Goal: Register for event/course: Sign up to attend an event or enroll in a course

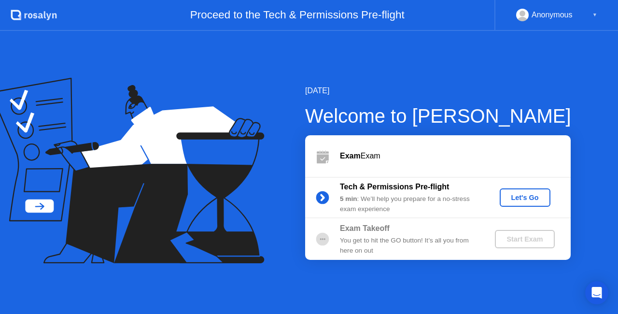
click at [524, 199] on div "Let's Go" at bounding box center [524, 197] width 43 height 8
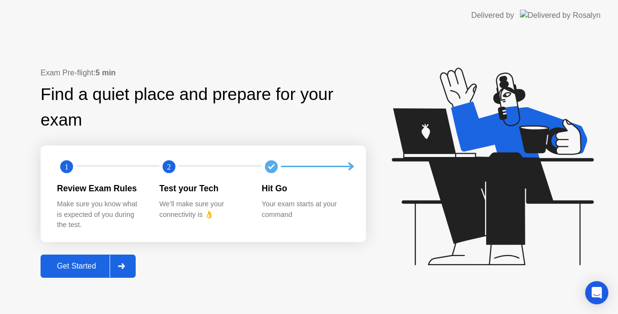
click at [95, 262] on div "Get Started" at bounding box center [76, 265] width 66 height 9
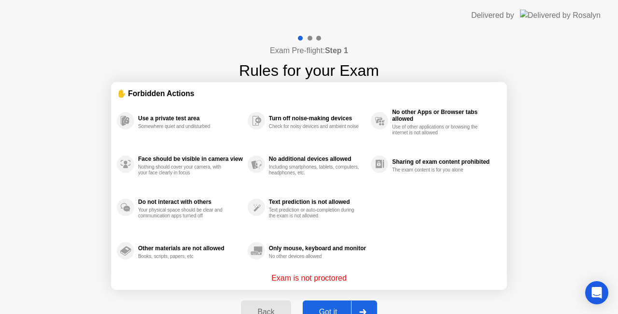
click at [329, 305] on button "Got it" at bounding box center [339, 311] width 74 height 23
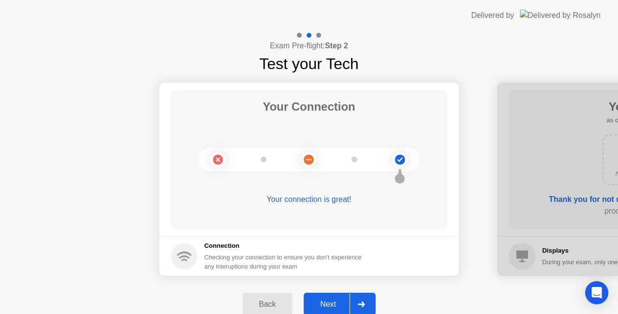
click at [329, 305] on div "Next" at bounding box center [327, 304] width 43 height 9
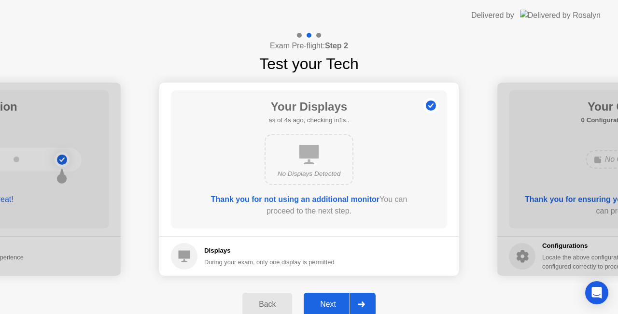
click at [329, 305] on div "Next" at bounding box center [327, 304] width 43 height 9
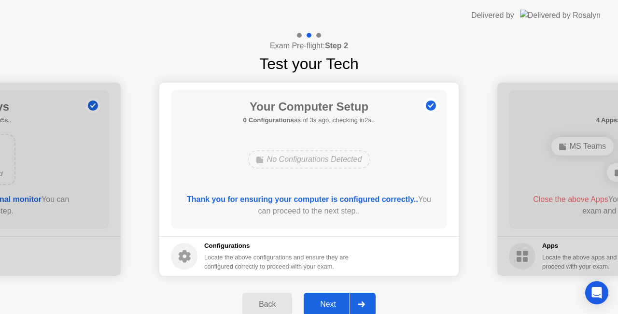
click at [330, 300] on div "Next" at bounding box center [327, 304] width 43 height 9
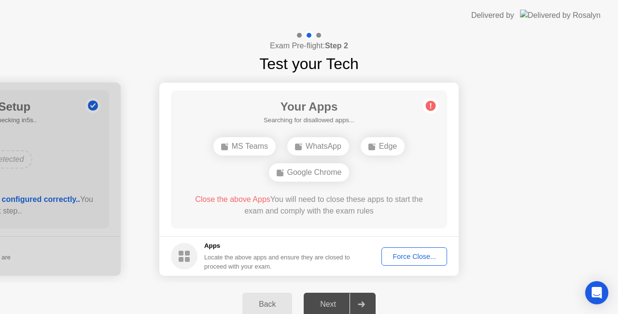
click at [406, 249] on button "Force Close..." at bounding box center [414, 256] width 66 height 18
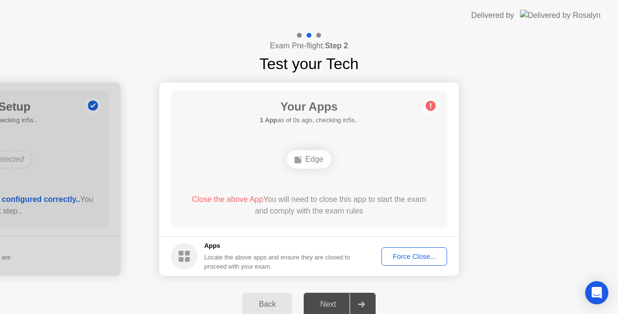
click at [409, 247] on button "Force Close..." at bounding box center [414, 256] width 66 height 18
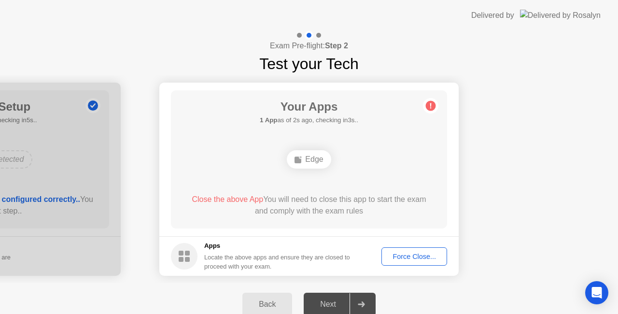
click at [406, 253] on div "Force Close..." at bounding box center [414, 256] width 59 height 8
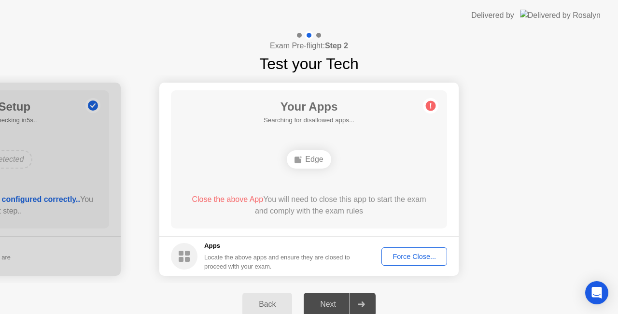
click at [416, 256] on div "Force Close..." at bounding box center [414, 256] width 59 height 8
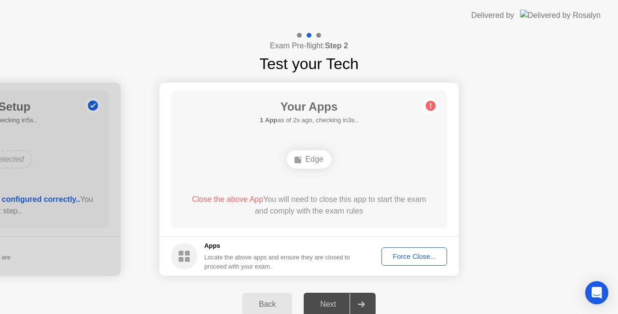
click at [397, 255] on div "Force Close..." at bounding box center [414, 256] width 59 height 8
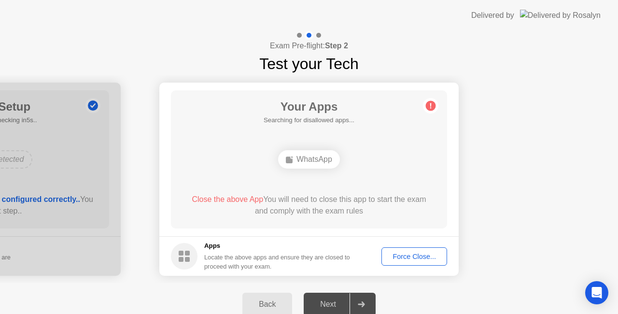
click at [415, 258] on div "Force Close..." at bounding box center [414, 256] width 59 height 8
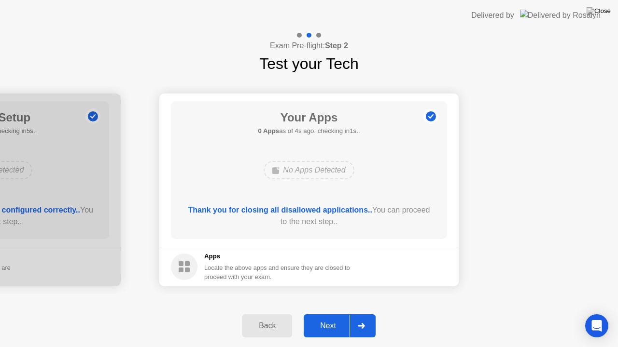
click at [163, 187] on main "Your Apps 0 Apps as of 4s ago, checking in1s.. No Apps Detected Thank you for c…" at bounding box center [308, 170] width 299 height 153
click at [346, 313] on div "Next" at bounding box center [327, 326] width 43 height 9
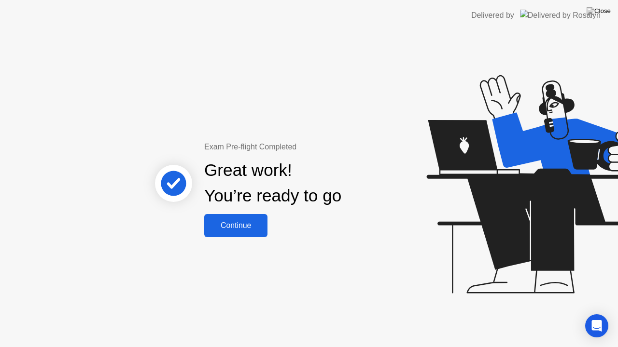
click at [241, 222] on div "Continue" at bounding box center [235, 225] width 57 height 9
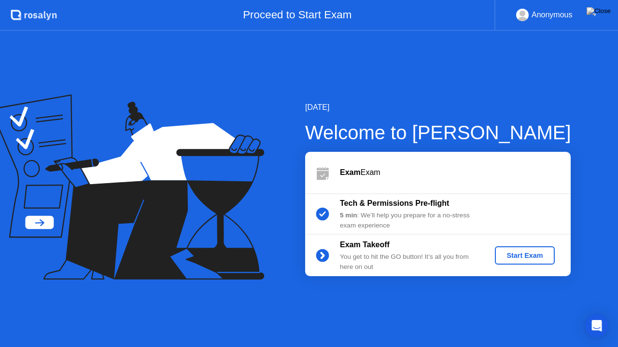
click at [508, 253] on div "Start Exam" at bounding box center [524, 256] width 52 height 8
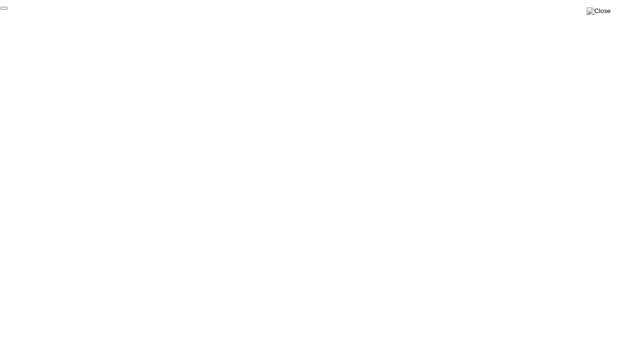
click div "End Proctoring Session"
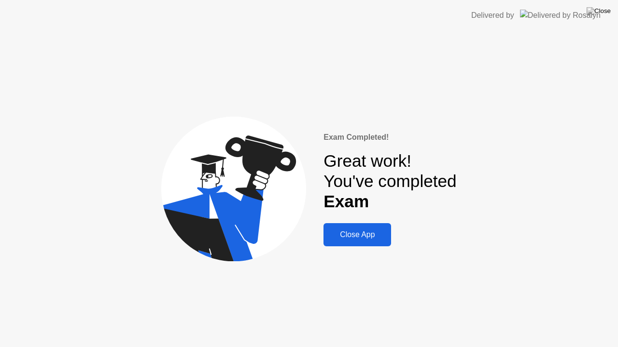
click at [342, 237] on div "Close App" at bounding box center [357, 235] width 62 height 9
